Goal: Task Accomplishment & Management: Manage account settings

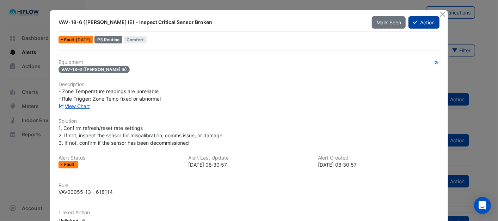
click at [425, 24] on button "Action" at bounding box center [423, 22] width 31 height 12
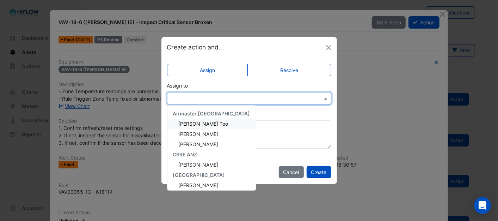
click at [322, 97] on span at bounding box center [326, 97] width 9 height 7
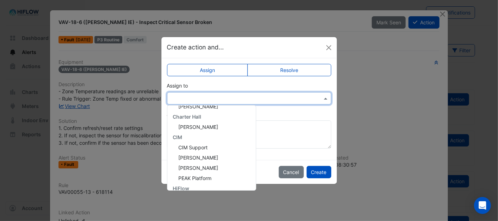
scroll to position [125, 0]
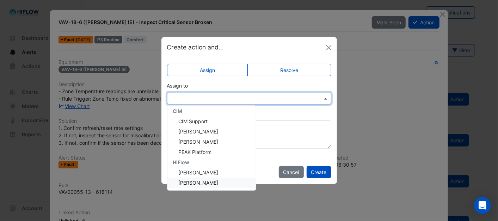
click at [193, 181] on span "[PERSON_NAME]" at bounding box center [199, 182] width 40 height 6
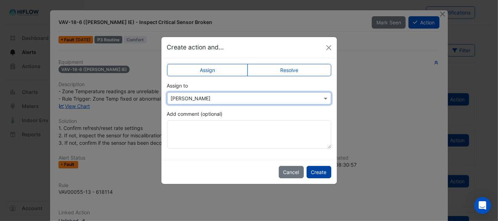
click at [322, 173] on button "Create" at bounding box center [319, 172] width 25 height 12
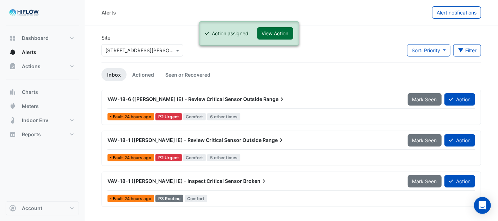
click at [280, 33] on button "View Action" at bounding box center [275, 33] width 36 height 12
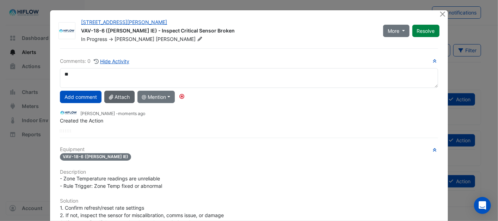
type textarea "*"
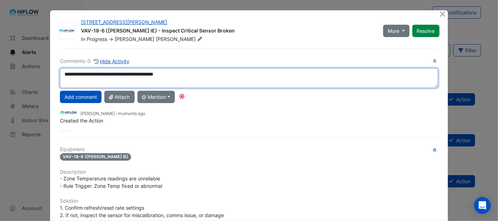
click at [171, 74] on textarea "**********" at bounding box center [249, 78] width 378 height 20
drag, startPoint x: 179, startPoint y: 75, endPoint x: 57, endPoint y: 81, distance: 122.1
click at [60, 81] on textarea "**********" at bounding box center [249, 78] width 378 height 20
type textarea "**********"
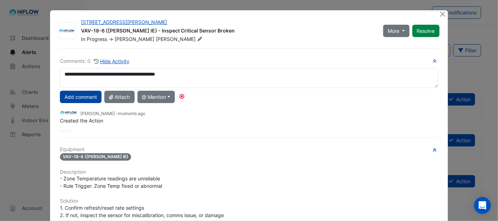
click at [74, 97] on button "Add comment" at bounding box center [81, 97] width 42 height 12
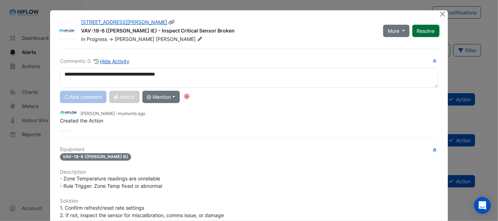
click at [431, 32] on button "Resolve" at bounding box center [425, 31] width 27 height 12
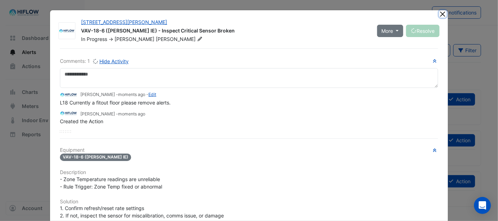
click at [439, 15] on button "Close" at bounding box center [442, 13] width 7 height 7
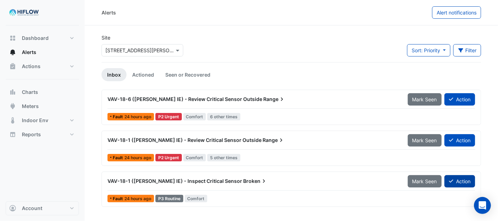
click at [456, 181] on button "Action" at bounding box center [459, 181] width 31 height 12
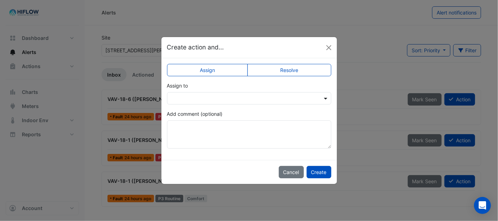
click at [326, 96] on span at bounding box center [326, 97] width 9 height 7
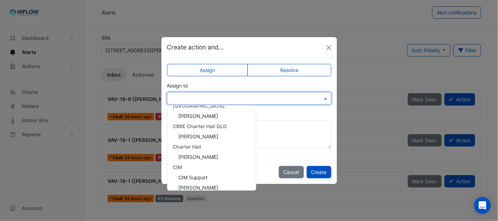
scroll to position [125, 0]
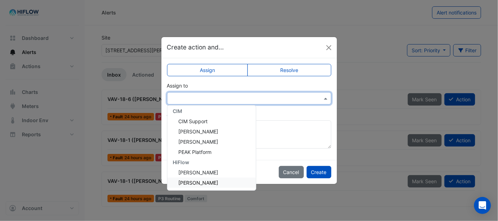
click at [200, 179] on span "[PERSON_NAME]" at bounding box center [199, 182] width 40 height 6
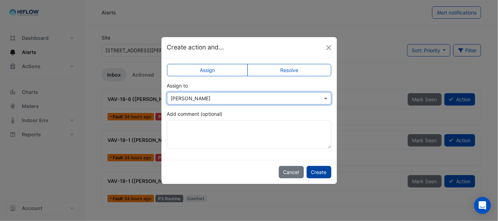
click at [317, 168] on button "Create" at bounding box center [319, 172] width 25 height 12
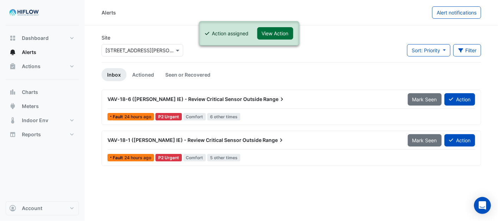
click at [272, 31] on button "View Action" at bounding box center [275, 33] width 36 height 12
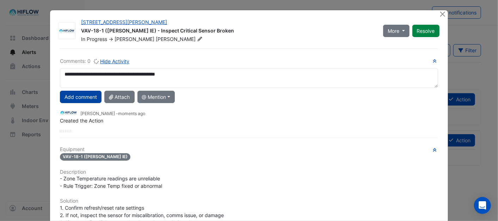
type textarea "**********"
click at [75, 97] on button "Add comment" at bounding box center [81, 97] width 42 height 12
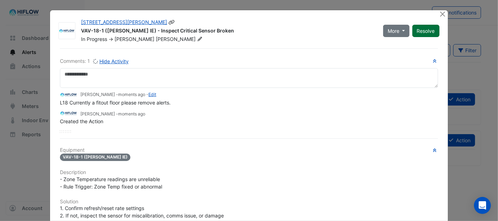
click at [422, 32] on button "Resolve" at bounding box center [425, 31] width 27 height 12
click at [439, 13] on button "Close" at bounding box center [442, 13] width 7 height 7
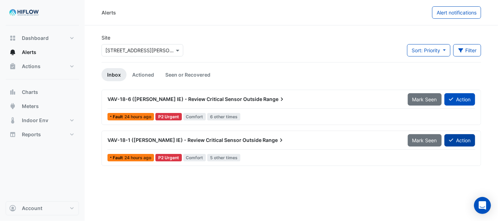
click at [457, 141] on button "Action" at bounding box center [459, 140] width 31 height 12
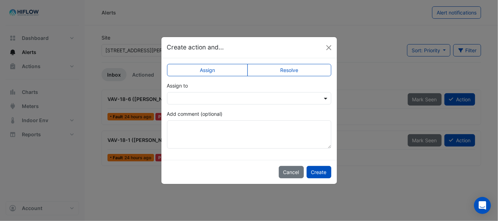
click at [326, 99] on span at bounding box center [326, 97] width 9 height 7
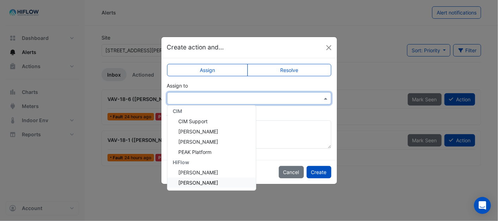
click at [200, 183] on span "[PERSON_NAME]" at bounding box center [199, 182] width 40 height 6
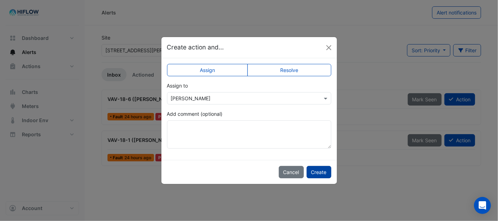
click at [324, 171] on button "Create" at bounding box center [319, 172] width 25 height 12
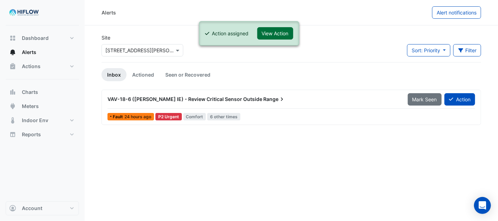
click at [283, 33] on button "View Action" at bounding box center [275, 33] width 36 height 12
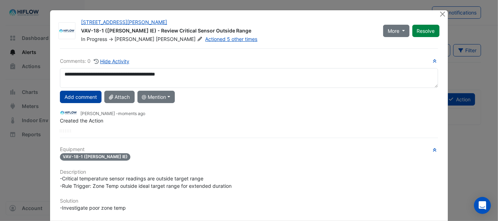
type textarea "**********"
click at [84, 96] on button "Add comment" at bounding box center [81, 97] width 42 height 12
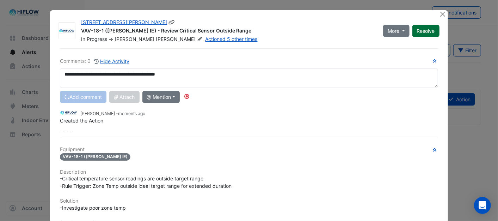
click at [416, 29] on button "Resolve" at bounding box center [425, 31] width 27 height 12
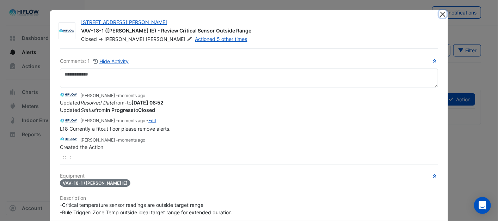
click at [440, 15] on button "Close" at bounding box center [442, 13] width 7 height 7
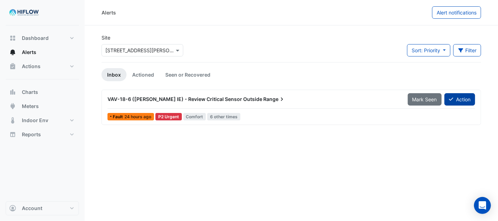
click at [463, 97] on button "Action" at bounding box center [459, 99] width 31 height 12
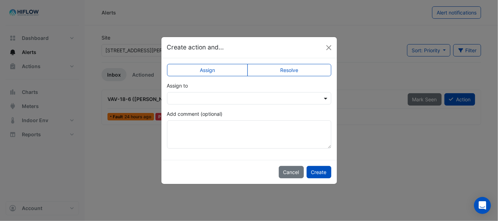
click at [326, 98] on span at bounding box center [326, 97] width 9 height 7
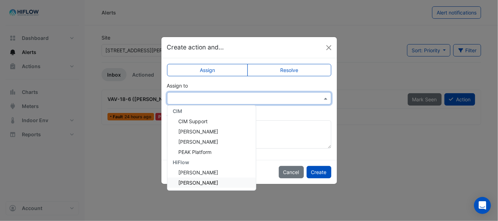
click at [203, 181] on span "[PERSON_NAME]" at bounding box center [199, 182] width 40 height 6
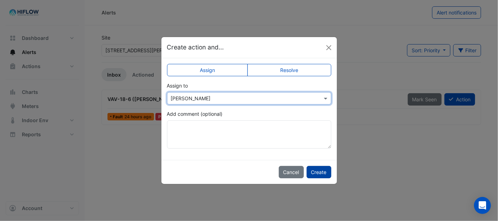
click at [323, 170] on button "Create" at bounding box center [319, 172] width 25 height 12
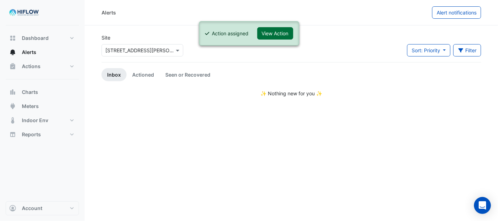
click at [266, 31] on button "View Action" at bounding box center [275, 33] width 36 height 12
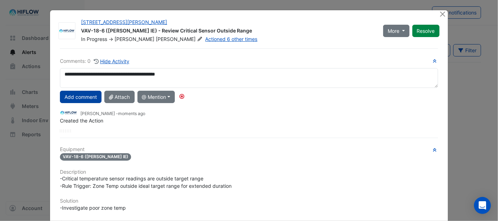
type textarea "**********"
click at [79, 96] on button "Add comment" at bounding box center [81, 97] width 42 height 12
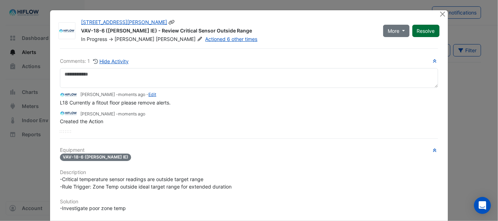
click at [426, 31] on button "Resolve" at bounding box center [425, 31] width 27 height 12
click at [443, 13] on button "Close" at bounding box center [442, 13] width 7 height 7
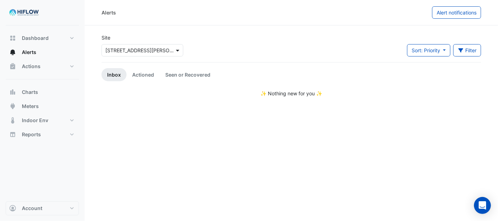
click at [179, 48] on span at bounding box center [178, 50] width 9 height 7
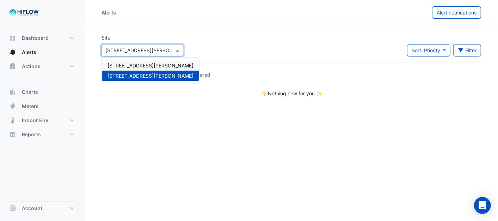
click at [135, 64] on span "[STREET_ADDRESS][PERSON_NAME]" at bounding box center [150, 65] width 86 height 6
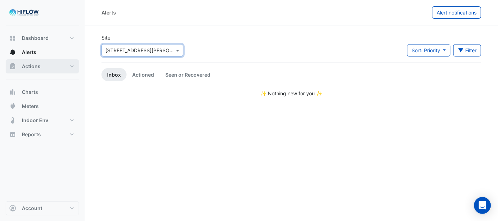
click at [33, 65] on span "Actions" at bounding box center [31, 66] width 19 height 7
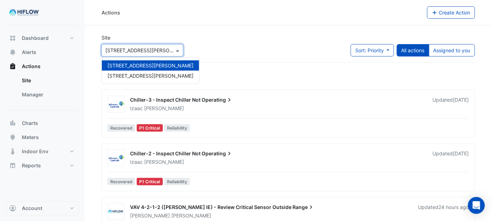
click at [176, 50] on span at bounding box center [178, 50] width 9 height 7
click at [30, 93] on link "Manager" at bounding box center [47, 94] width 63 height 14
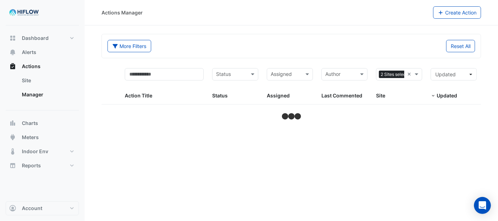
select select "***"
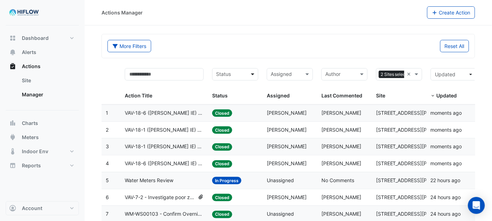
click at [255, 72] on span at bounding box center [253, 74] width 9 height 8
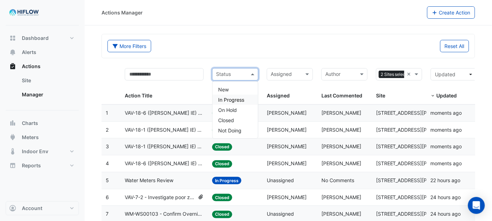
drag, startPoint x: 237, startPoint y: 97, endPoint x: 245, endPoint y: 85, distance: 14.9
click at [237, 98] on span "In Progress" at bounding box center [231, 100] width 26 height 6
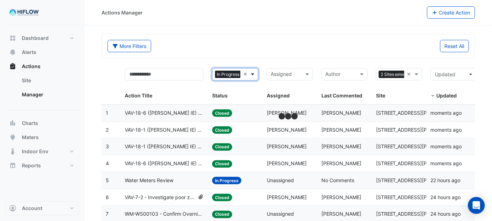
click at [252, 72] on span at bounding box center [253, 74] width 9 height 8
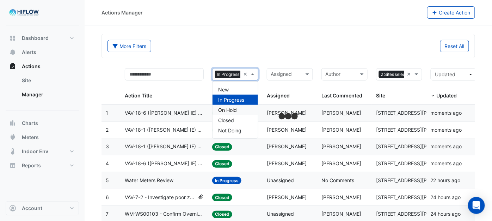
click at [234, 110] on span "On Hold" at bounding box center [227, 110] width 19 height 6
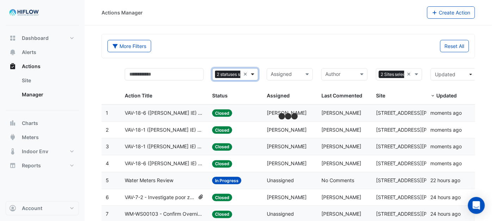
click at [252, 72] on span at bounding box center [253, 74] width 9 height 8
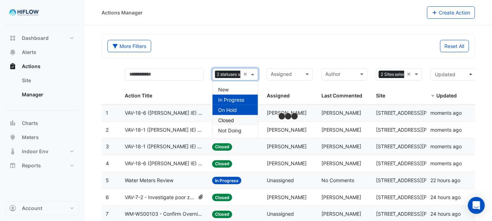
drag, startPoint x: 231, startPoint y: 121, endPoint x: 236, endPoint y: 118, distance: 6.2
click at [231, 121] on span "Closed" at bounding box center [226, 120] width 16 height 6
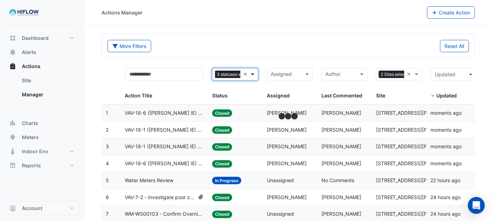
click at [253, 75] on span at bounding box center [253, 74] width 9 height 8
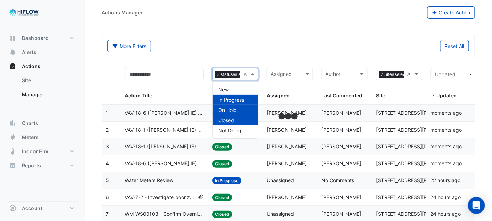
click at [228, 120] on span "Closed" at bounding box center [226, 120] width 16 height 6
click at [233, 87] on div "New" at bounding box center [234, 89] width 45 height 10
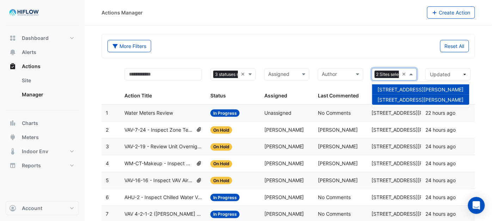
scroll to position [0, 14]
click at [411, 73] on span at bounding box center [412, 74] width 9 height 8
click at [388, 98] on span "[STREET_ADDRESS][PERSON_NAME]" at bounding box center [421, 100] width 86 height 6
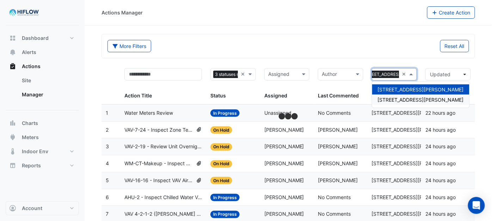
click at [388, 99] on span "[STREET_ADDRESS][PERSON_NAME]" at bounding box center [421, 100] width 86 height 6
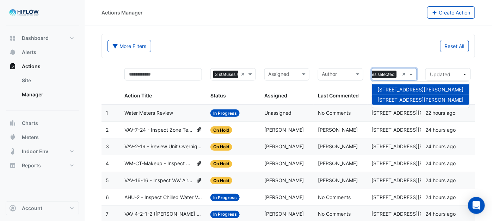
click at [401, 75] on div "Sites 2 Sites selected ×" at bounding box center [394, 74] width 45 height 12
click at [403, 85] on div "[STREET_ADDRESS][PERSON_NAME]" at bounding box center [420, 89] width 97 height 10
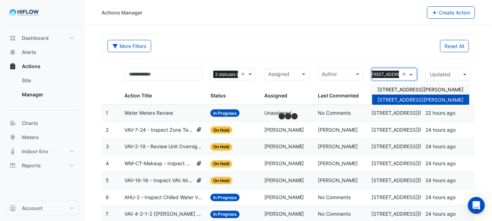
click at [335, 55] on div "More Filters Reset All" at bounding box center [288, 46] width 373 height 24
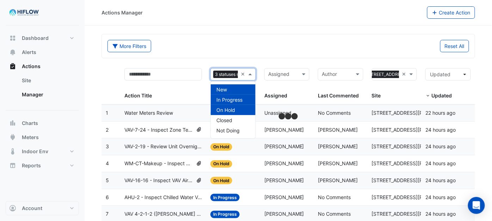
click at [250, 73] on span at bounding box center [251, 74] width 9 height 8
click at [231, 127] on span "Not Doing" at bounding box center [227, 130] width 23 height 6
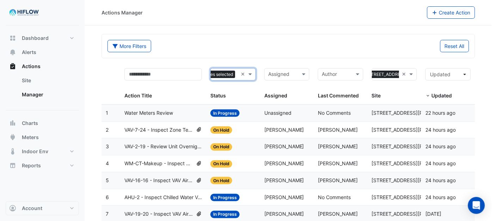
click at [153, 111] on span "Water Meters Review" at bounding box center [148, 113] width 49 height 8
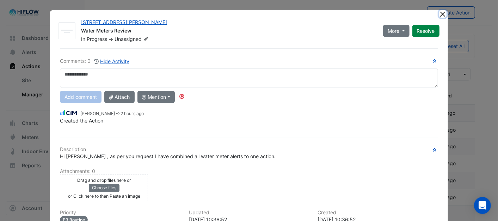
click at [441, 13] on button "Close" at bounding box center [442, 13] width 7 height 7
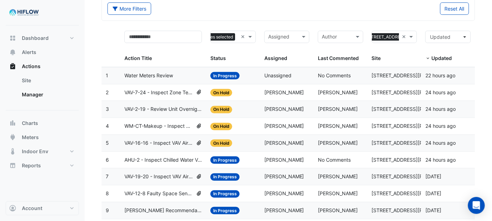
scroll to position [39, 0]
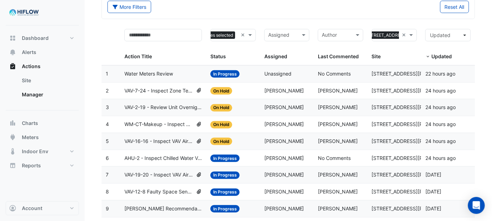
click at [169, 125] on span "WM-CT-Makeup - Inspect Flatlined Water Sub-Meter" at bounding box center [158, 124] width 69 height 8
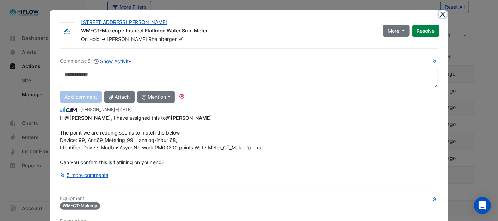
click at [439, 12] on button "Close" at bounding box center [442, 13] width 7 height 7
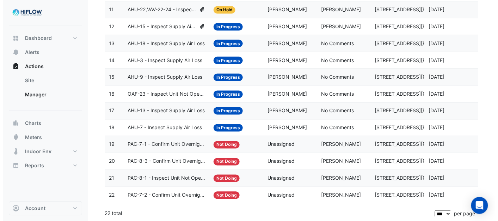
scroll to position [274, 0]
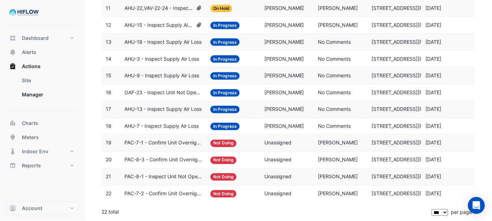
click at [161, 146] on span "PAC-7-1 - Confirm Unit Overnight Operation (Energy Waste)" at bounding box center [163, 143] width 78 height 8
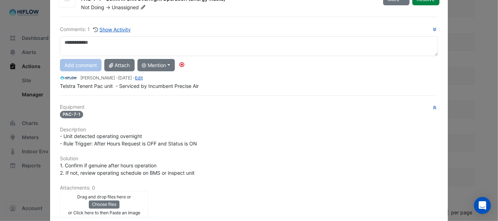
scroll to position [0, 0]
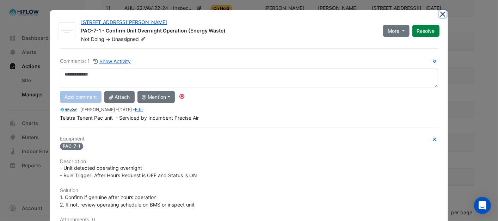
click at [439, 12] on button "Close" at bounding box center [442, 13] width 7 height 7
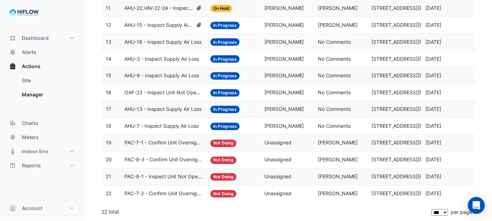
click at [161, 163] on span "PAC-8-3 - Confirm Unit Overnight Operation (Energy Waste)" at bounding box center [163, 160] width 78 height 8
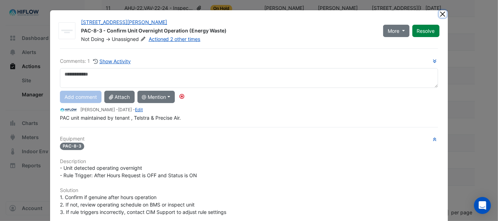
click at [439, 15] on button "Close" at bounding box center [442, 13] width 7 height 7
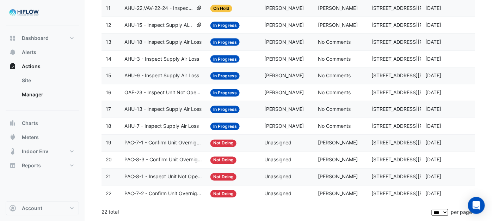
click at [179, 180] on span "PAC-8-1 - Inspect Unit Not Operating" at bounding box center [163, 177] width 78 height 8
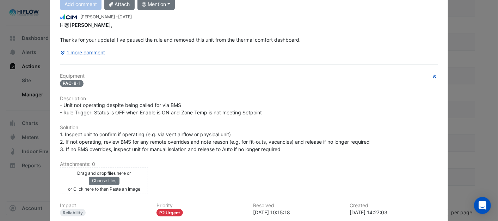
scroll to position [10, 0]
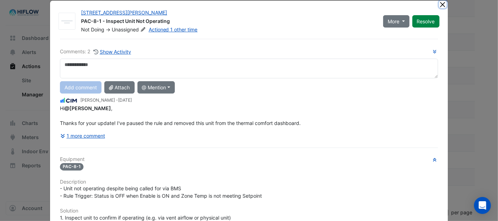
click at [439, 3] on button "Close" at bounding box center [442, 4] width 7 height 7
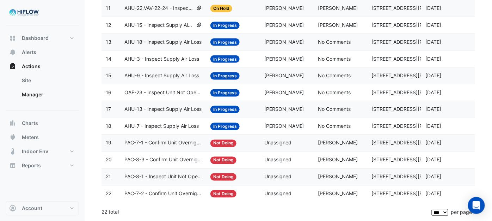
click at [148, 197] on span "PAC-7-2 - Confirm Unit Overnight Operation (Energy Waste)" at bounding box center [163, 194] width 78 height 8
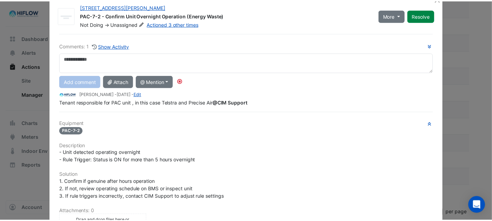
scroll to position [0, 0]
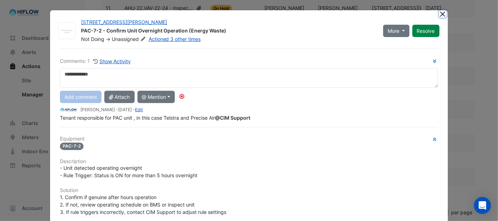
click at [439, 12] on button "Close" at bounding box center [442, 13] width 7 height 7
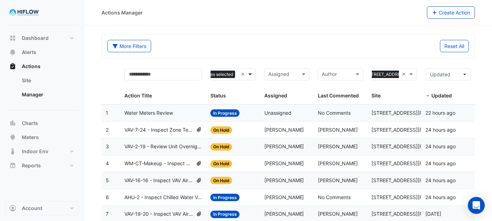
click at [248, 74] on span at bounding box center [251, 74] width 9 height 8
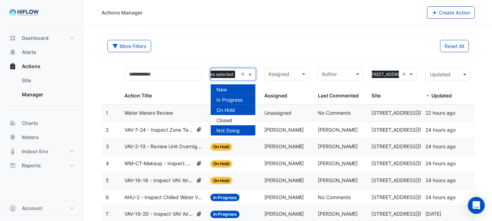
click at [231, 130] on span "Not Doing" at bounding box center [227, 130] width 23 height 6
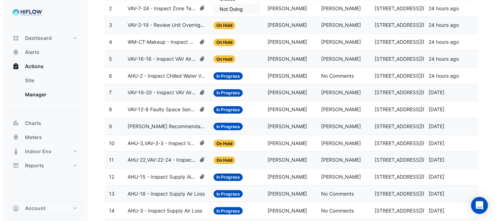
scroll to position [121, 0]
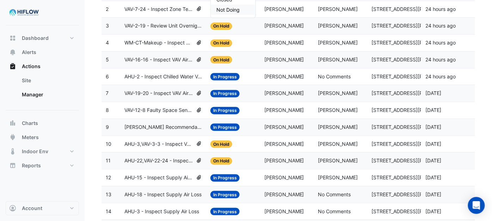
click at [163, 114] on span "VAV-12-8 Faulty Space Sensor" at bounding box center [158, 110] width 69 height 8
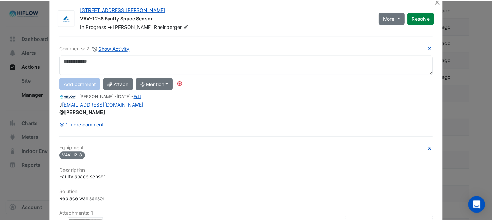
scroll to position [0, 0]
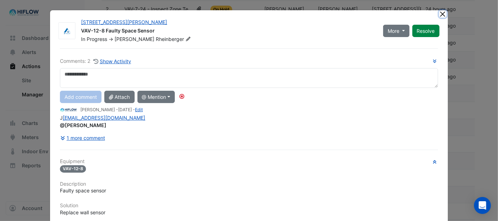
click at [439, 13] on button "Close" at bounding box center [442, 13] width 7 height 7
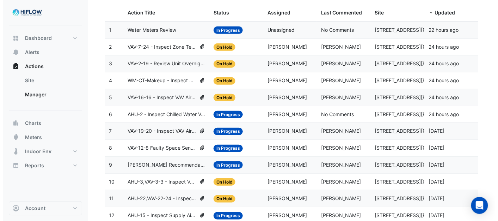
scroll to position [81, 0]
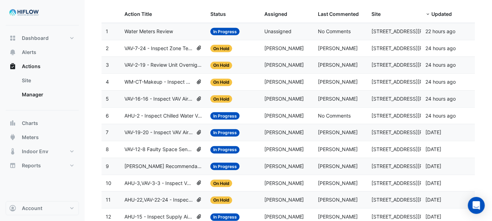
click at [177, 150] on span "VAV-12-8 Faulty Space Sensor" at bounding box center [158, 149] width 69 height 8
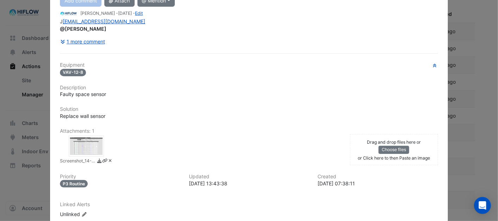
scroll to position [140, 0]
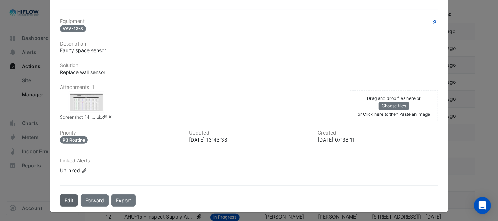
click at [71, 199] on button "Edit" at bounding box center [69, 200] width 18 height 12
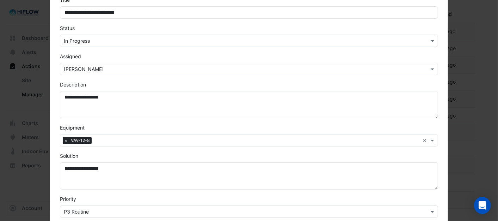
scroll to position [39, 0]
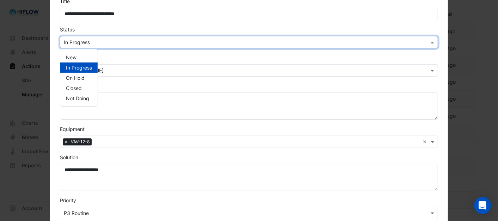
click at [429, 41] on span at bounding box center [433, 41] width 9 height 7
click at [75, 79] on span "On Hold" at bounding box center [75, 78] width 19 height 6
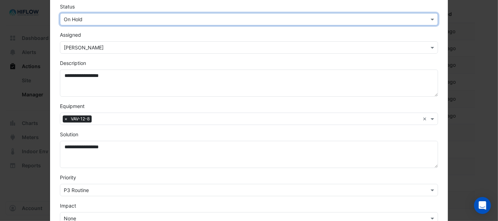
scroll to position [196, 0]
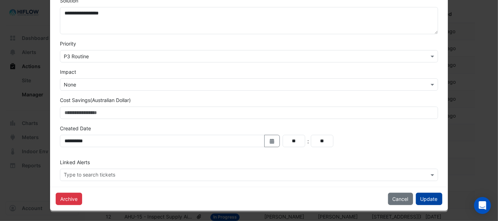
click at [421, 200] on button "Update" at bounding box center [429, 198] width 26 height 12
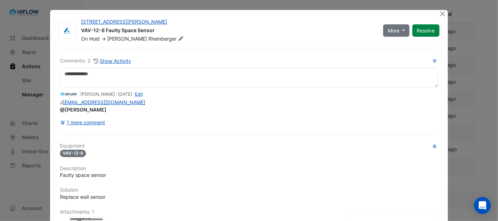
scroll to position [0, 0]
click at [440, 13] on button "Close" at bounding box center [442, 13] width 7 height 7
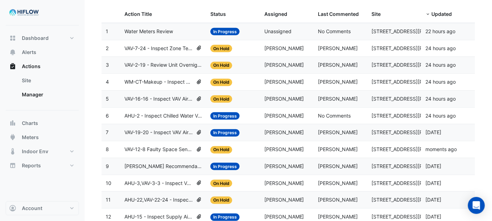
click at [167, 135] on span "VAV-19-20 - Inspect VAV Airflow Leak" at bounding box center [158, 132] width 69 height 8
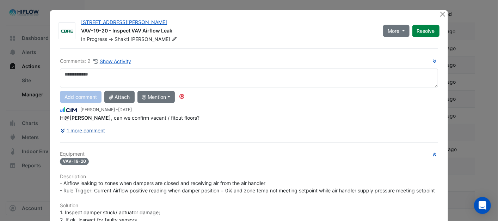
click at [86, 128] on button "1 more comment" at bounding box center [82, 130] width 45 height 12
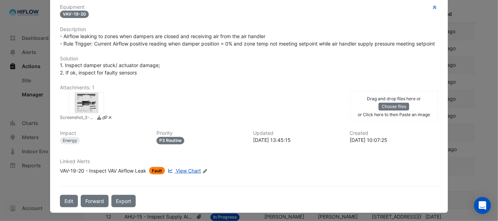
scroll to position [157, 0]
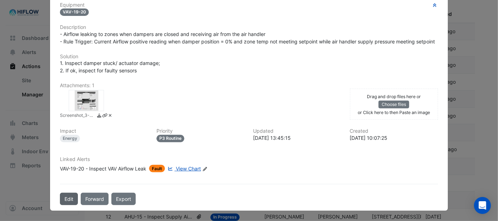
click at [65, 199] on button "Edit" at bounding box center [69, 198] width 18 height 12
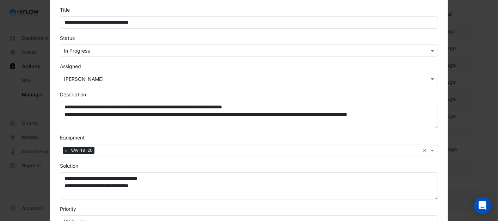
scroll to position [0, 0]
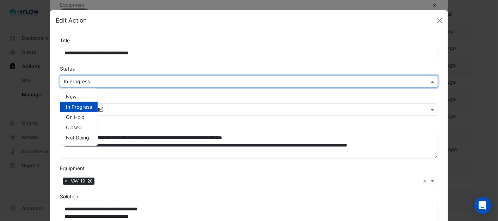
click at [429, 81] on span at bounding box center [433, 81] width 9 height 7
click at [84, 118] on div "On Hold" at bounding box center [78, 117] width 37 height 10
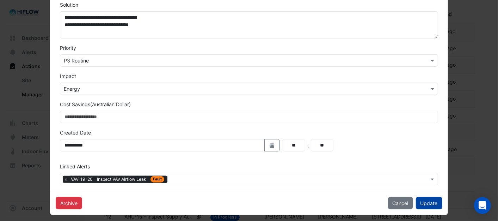
scroll to position [196, 0]
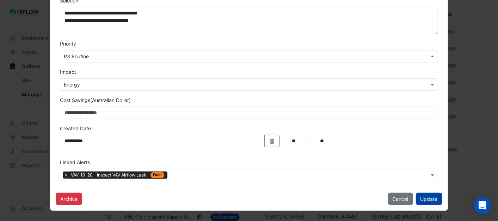
click at [427, 201] on button "Update" at bounding box center [429, 198] width 26 height 12
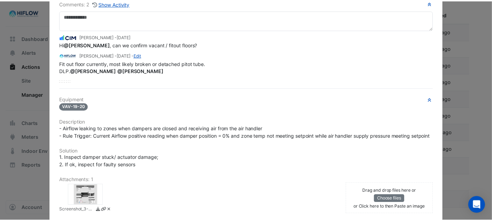
scroll to position [0, 0]
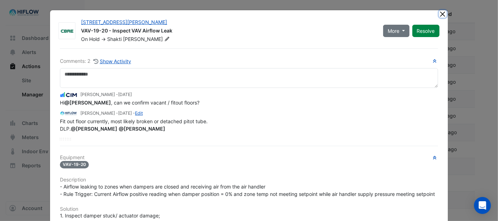
click at [440, 14] on button "Close" at bounding box center [442, 13] width 7 height 7
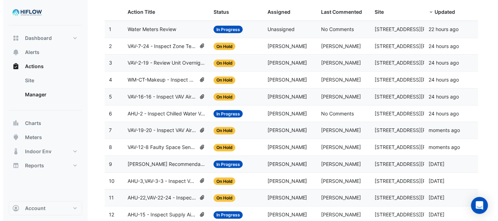
scroll to position [81, 0]
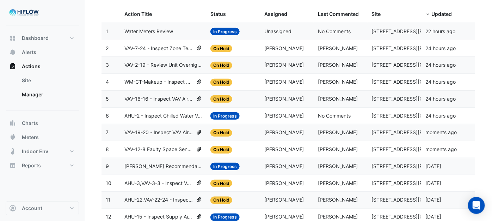
click at [165, 117] on span "AHU-2 - Inspect Chilled Water Valve Leak" at bounding box center [163, 116] width 78 height 8
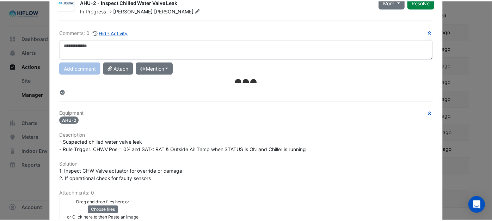
scroll to position [0, 0]
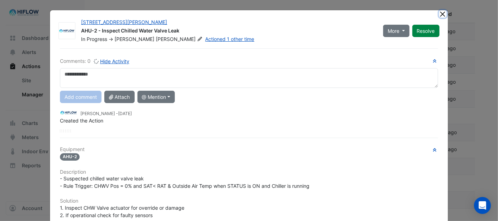
click at [439, 14] on button "Close" at bounding box center [442, 13] width 7 height 7
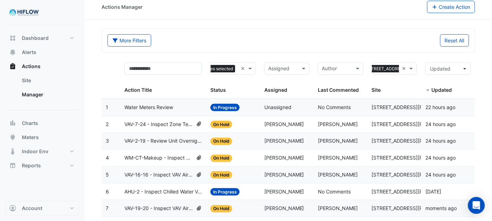
scroll to position [3, 0]
